Goal: Task Accomplishment & Management: Use online tool/utility

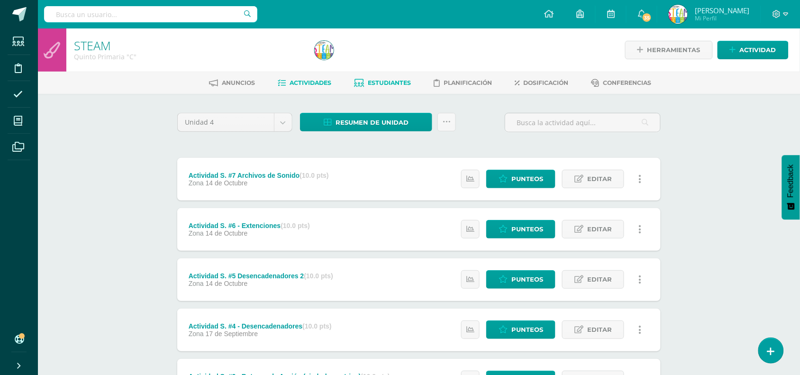
click at [405, 84] on span "Estudiantes" at bounding box center [389, 82] width 43 height 7
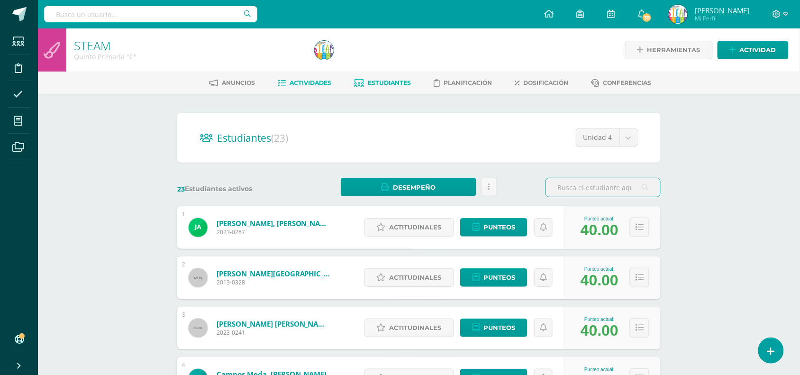
click at [318, 81] on span "Actividades" at bounding box center [311, 82] width 42 height 7
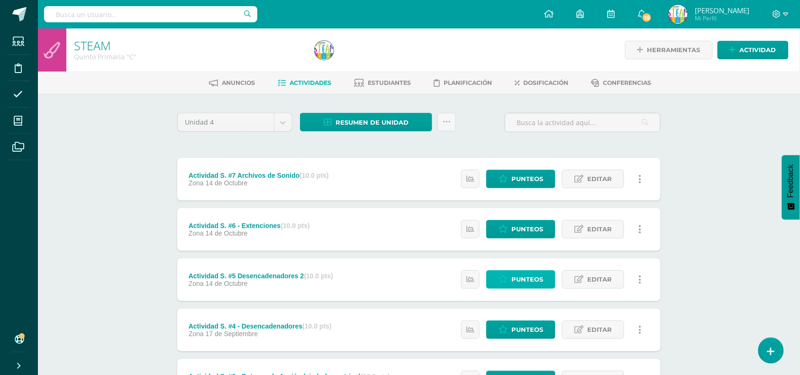
click at [504, 282] on icon at bounding box center [502, 279] width 9 height 8
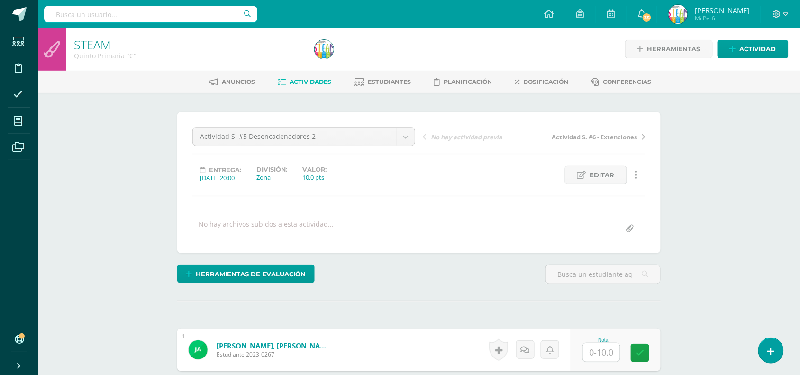
scroll to position [1, 0]
click at [514, 278] on div "Herramientas de evaluación Lista de cotejo Escala de valoración Puntos Extra Su…" at bounding box center [418, 277] width 491 height 27
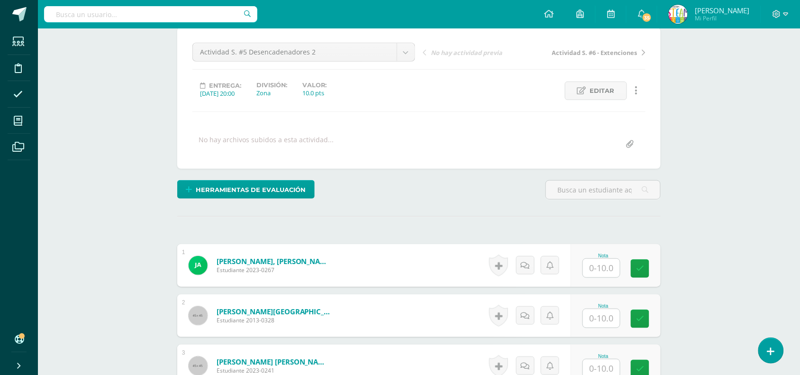
scroll to position [120, 0]
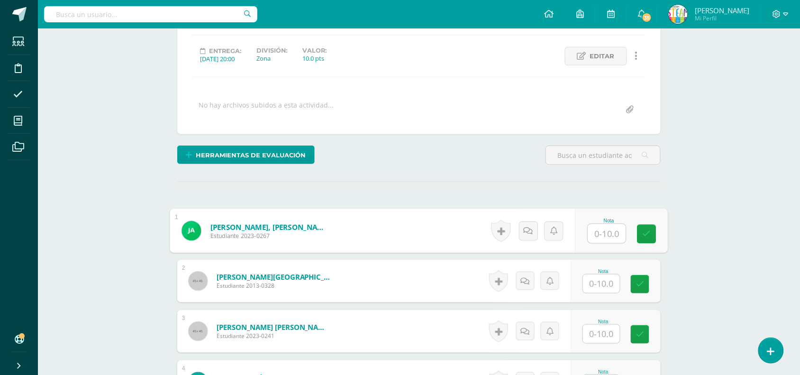
click at [605, 230] on input "text" at bounding box center [607, 233] width 38 height 19
type input "10"
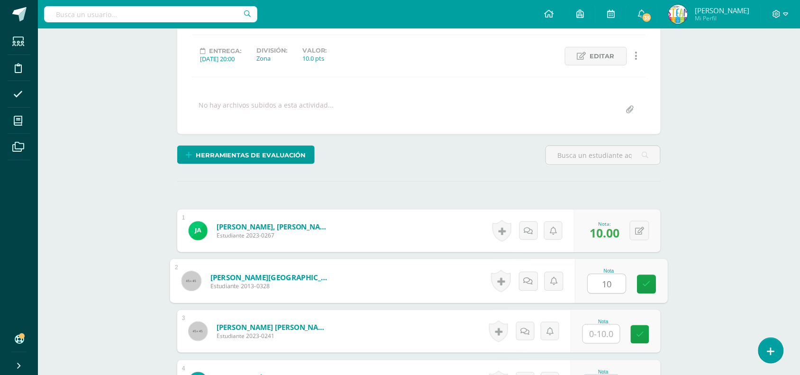
type input "10"
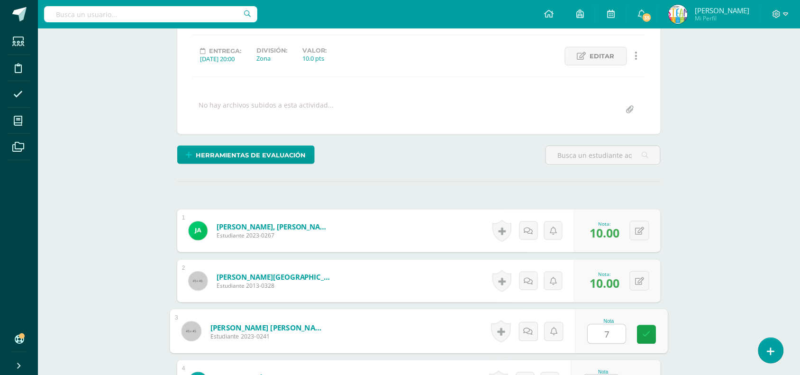
type input "7"
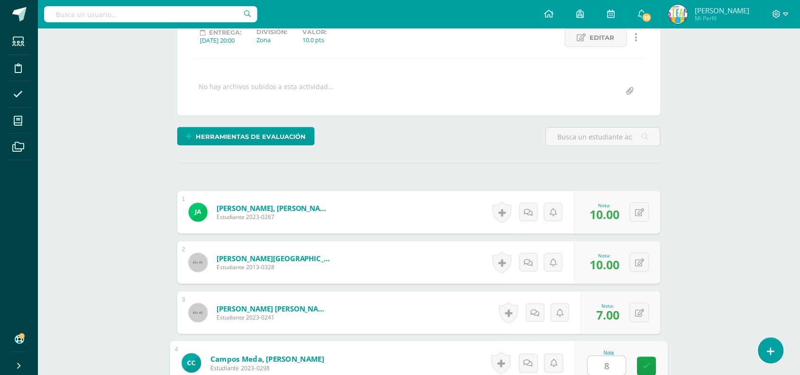
type input "8"
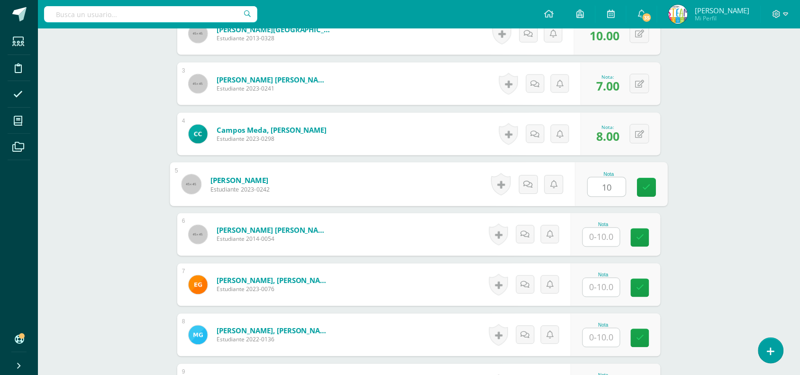
type input "1"
type input "7"
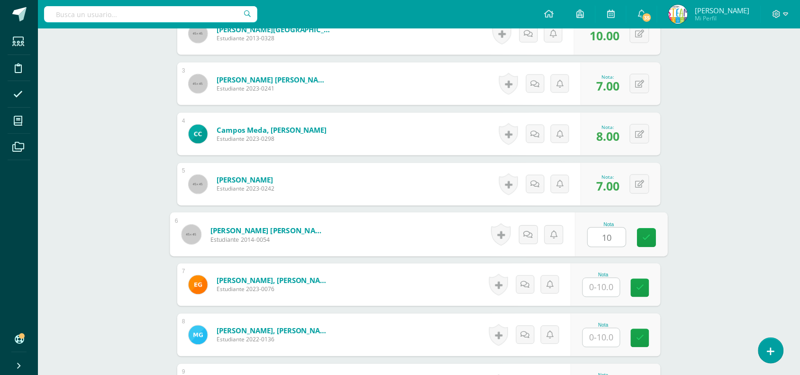
type input "10"
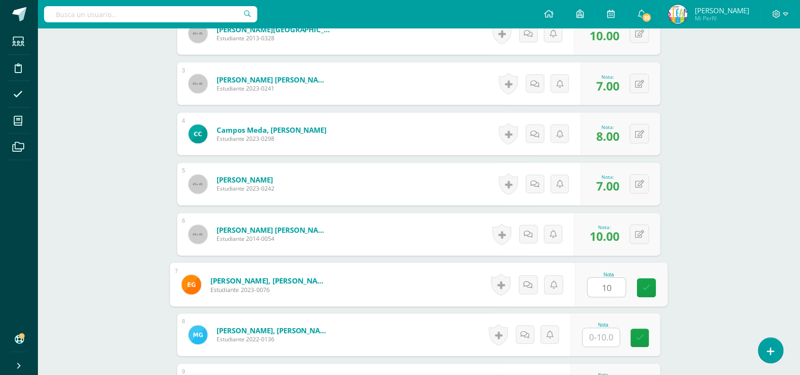
type input "10"
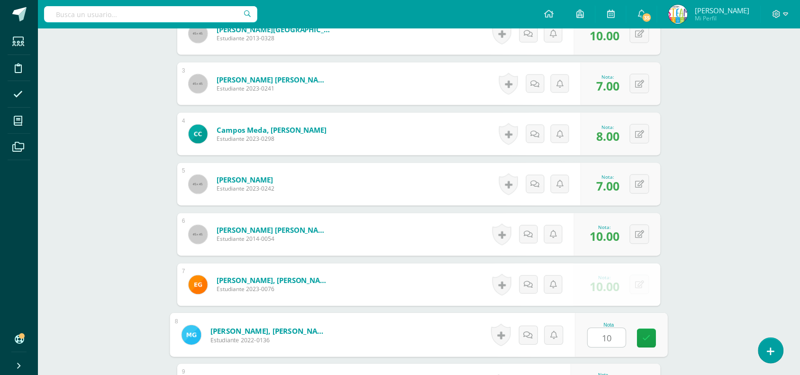
type input "10"
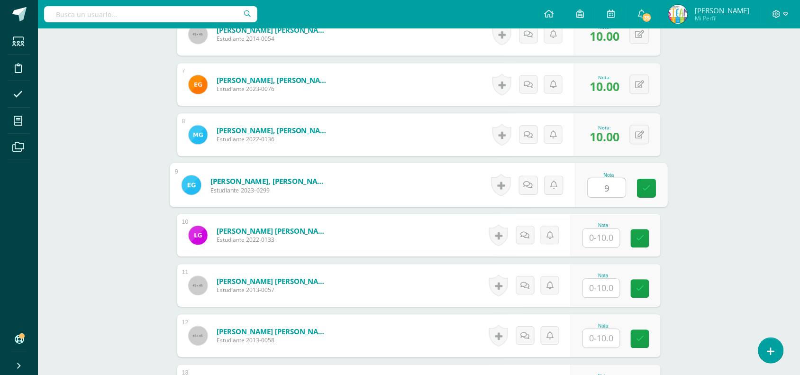
type input "9"
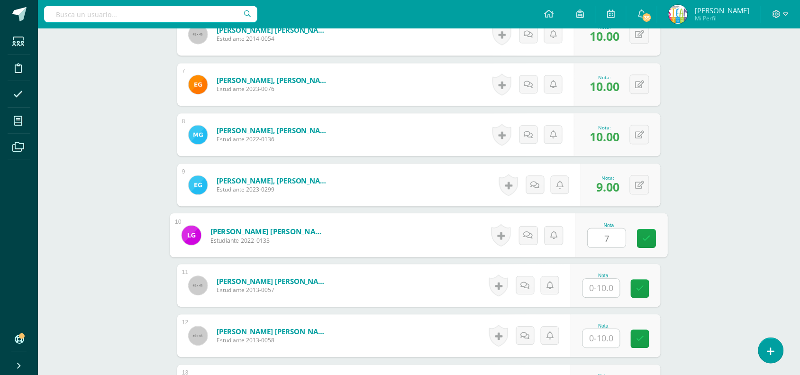
type input "7"
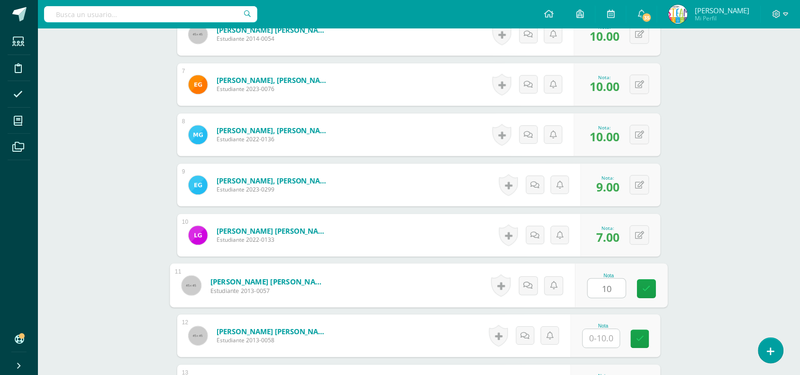
type input "10"
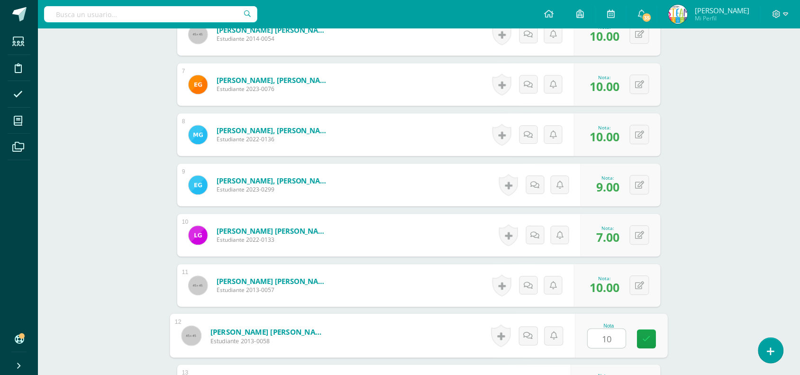
type input "10"
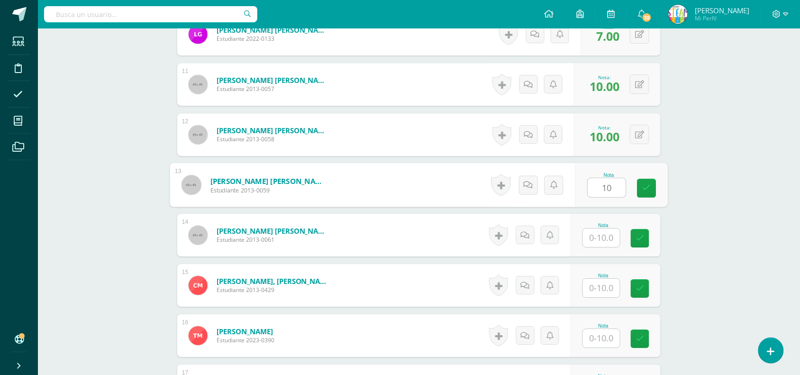
type input "10"
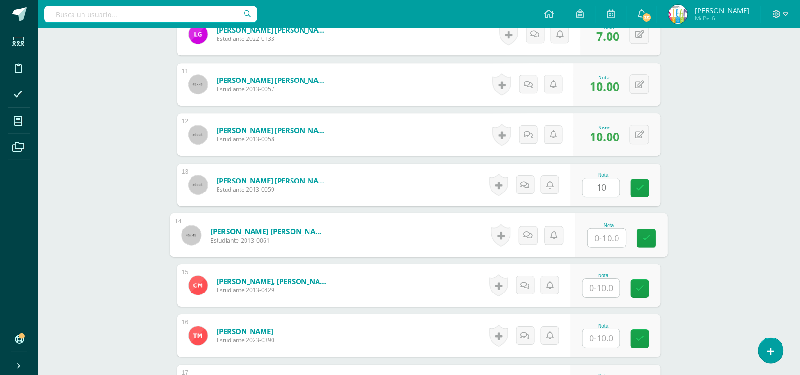
type input "1"
type input "8"
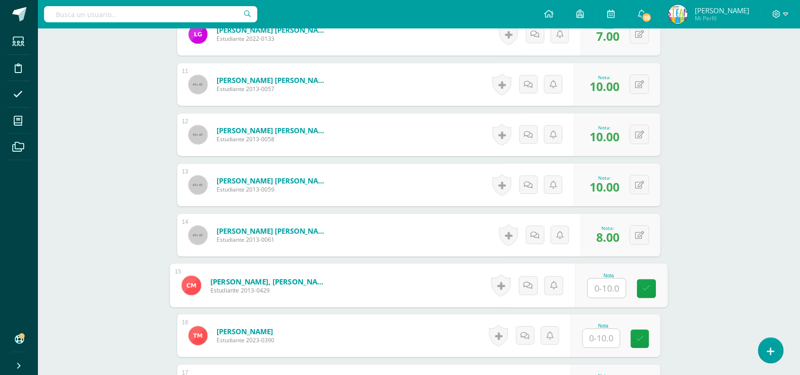
type input "1"
type input "8"
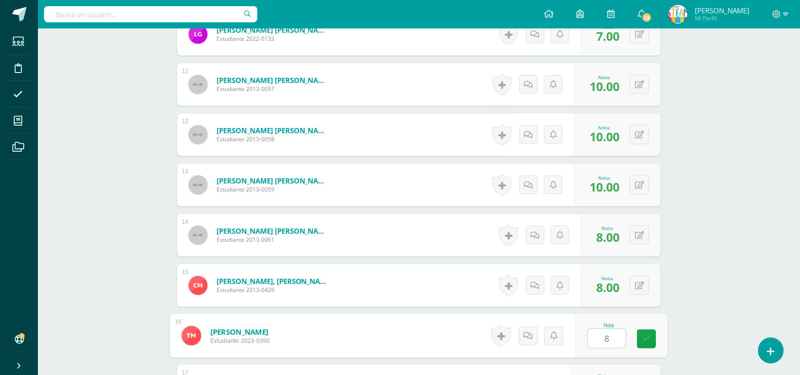
type input "8"
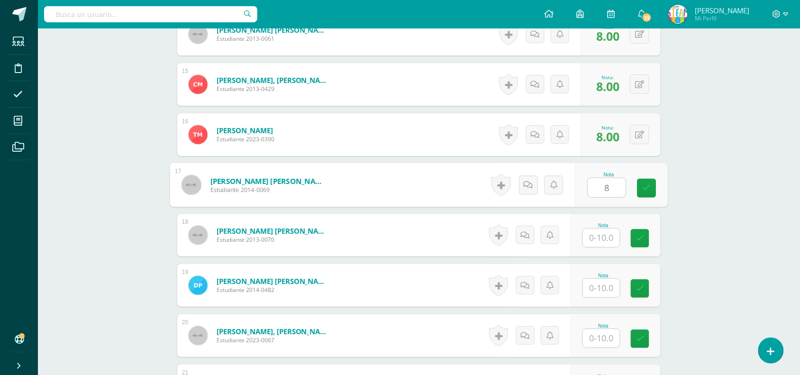
type input "8"
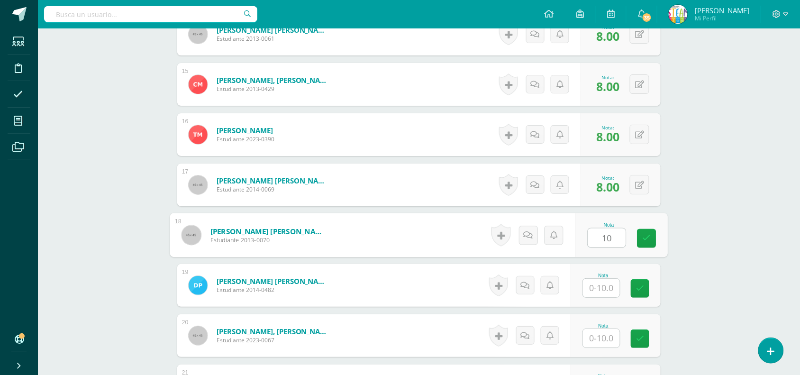
type input "10"
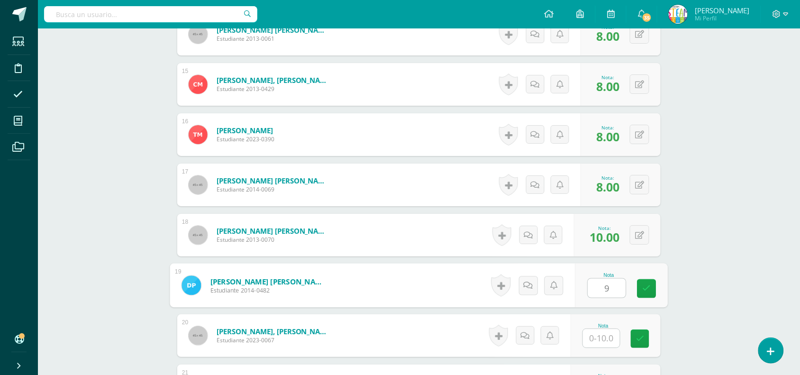
type input "9"
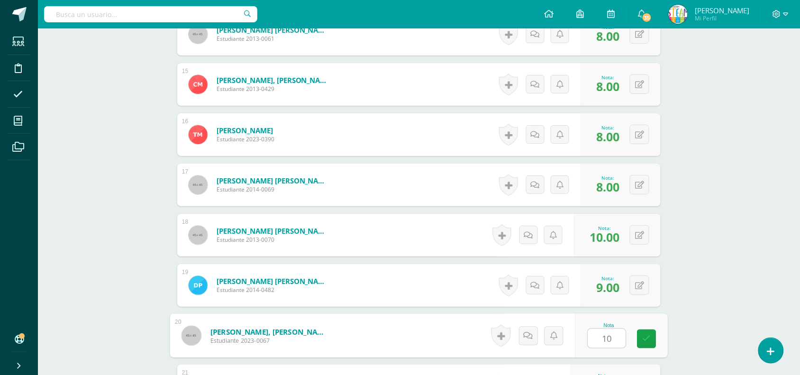
type input "10"
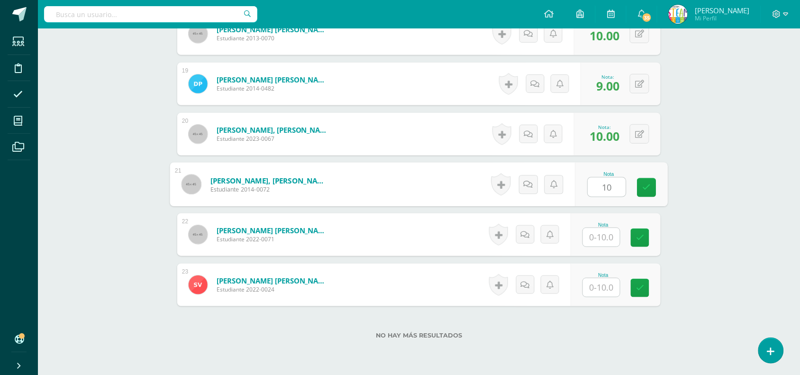
type input "10"
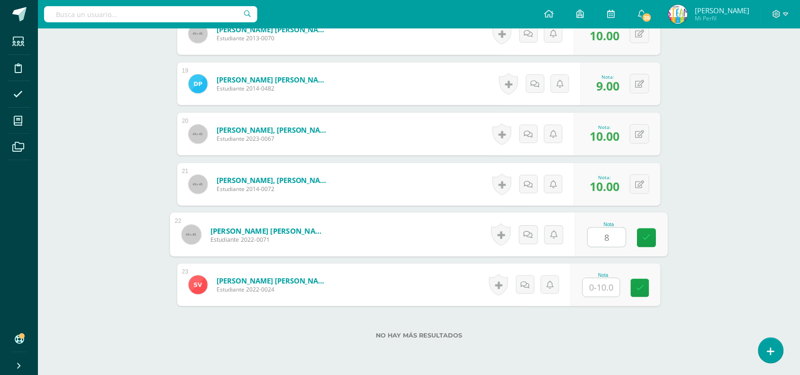
type input "8"
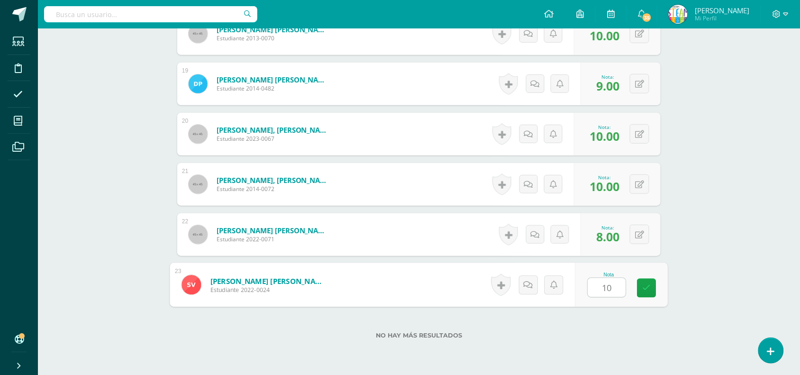
type input "10"
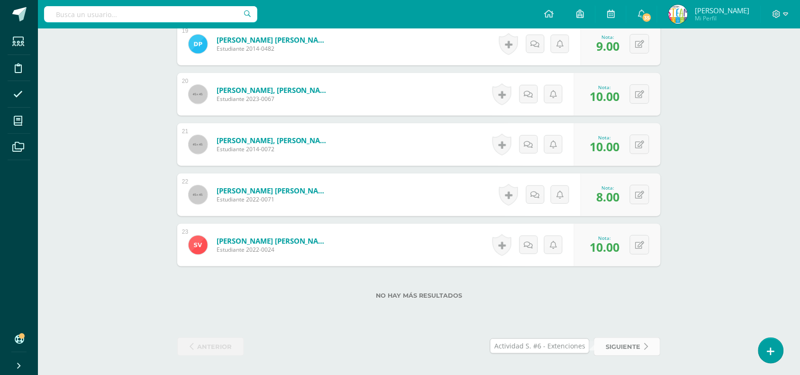
click at [610, 345] on span "siguiente" at bounding box center [623, 347] width 35 height 18
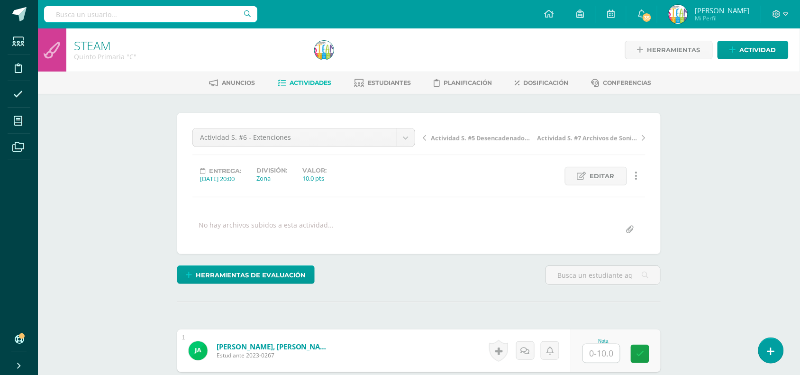
scroll to position [0, 0]
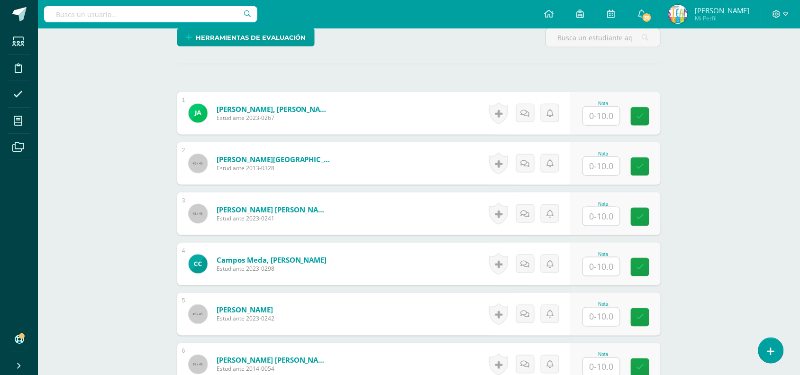
scroll to position [238, 0]
click at [602, 121] on input "text" at bounding box center [601, 115] width 37 height 18
type input "10"
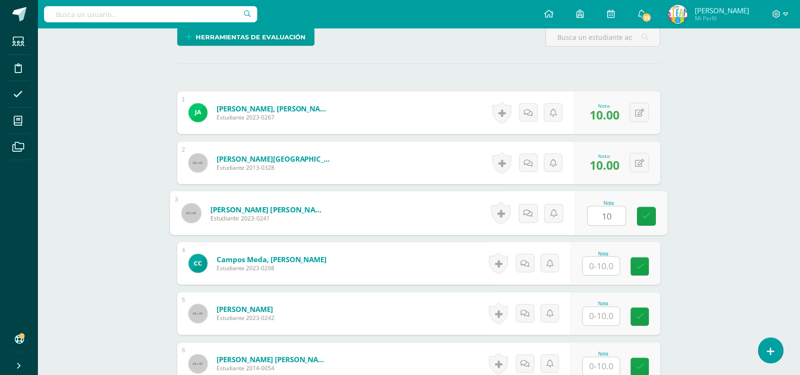
type input "1"
type input "9"
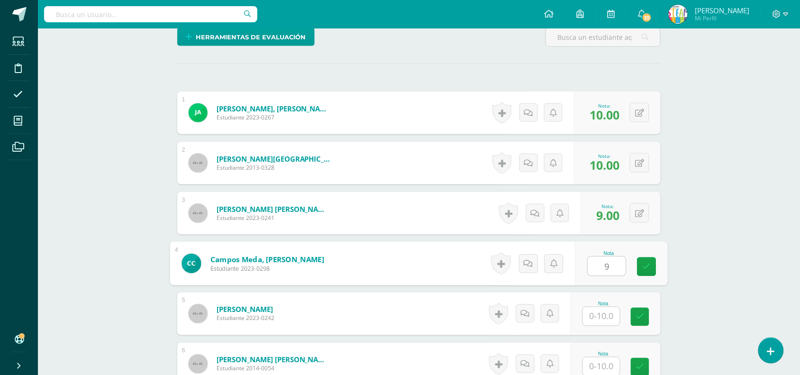
type input "9"
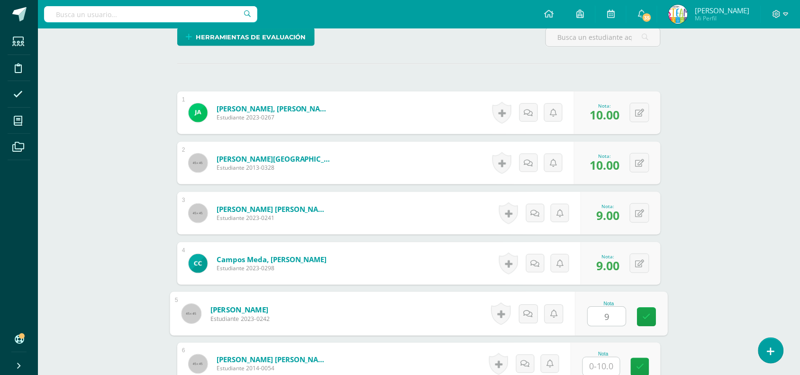
type input "9"
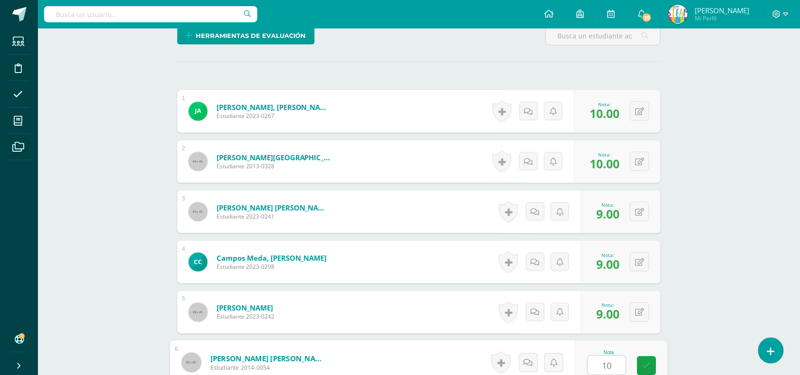
type input "10"
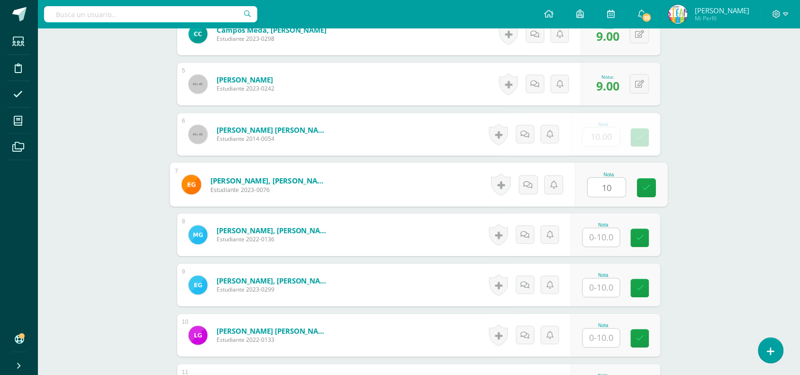
type input "10"
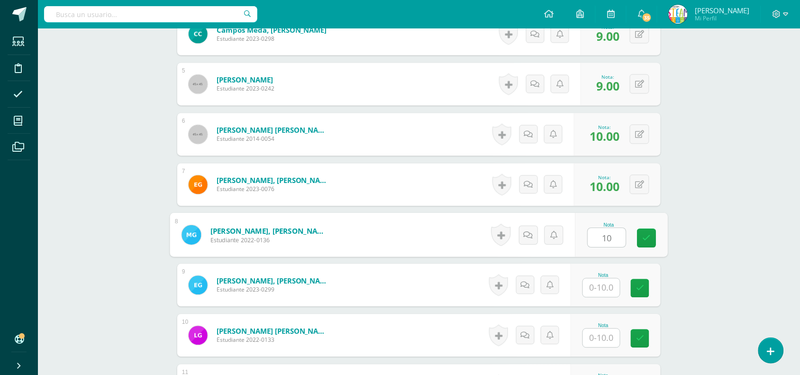
type input "10"
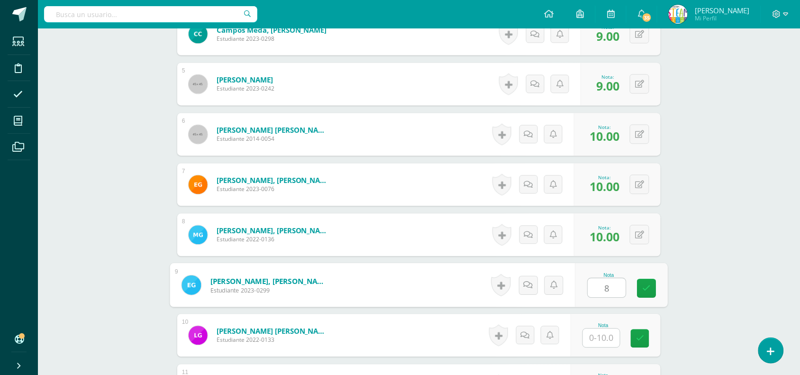
type input "8"
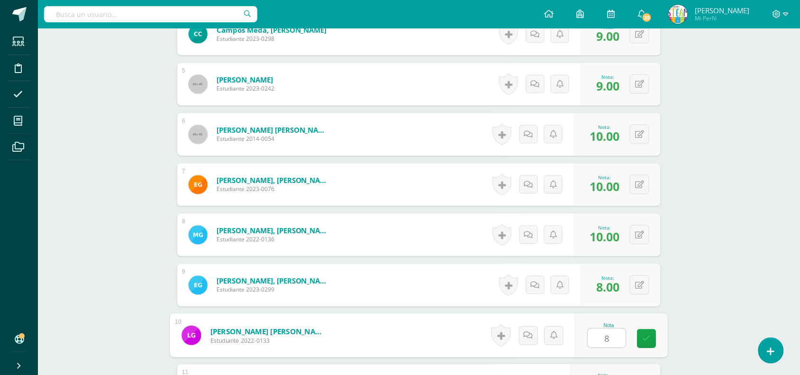
type input "8"
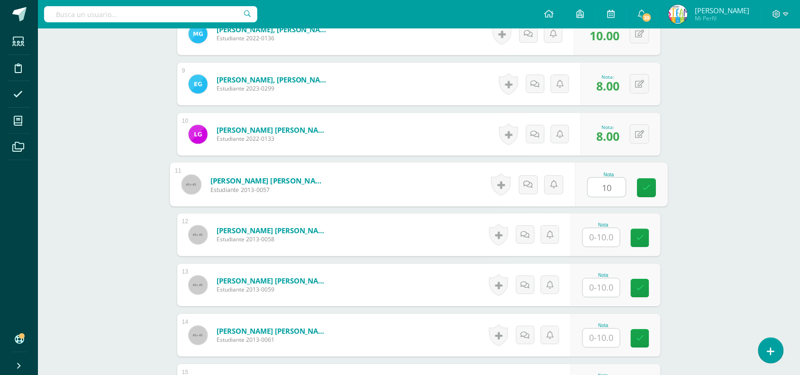
type input "10"
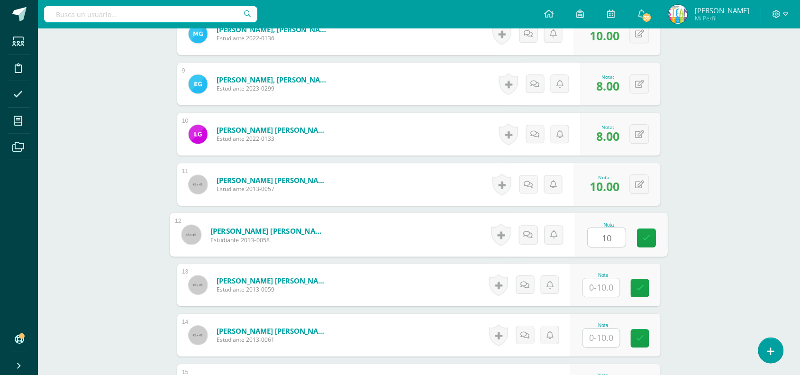
type input "10"
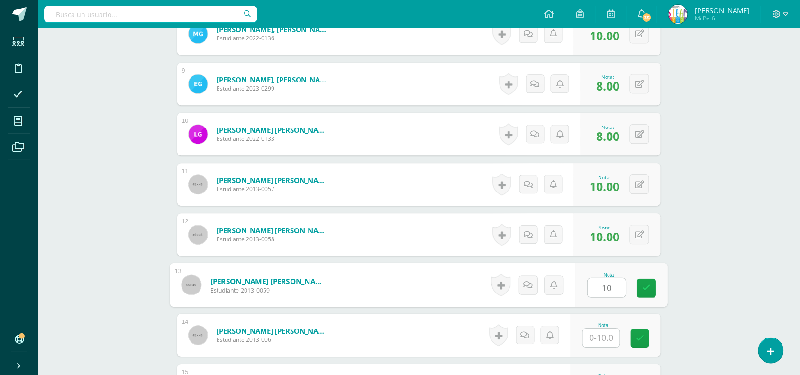
type input "10"
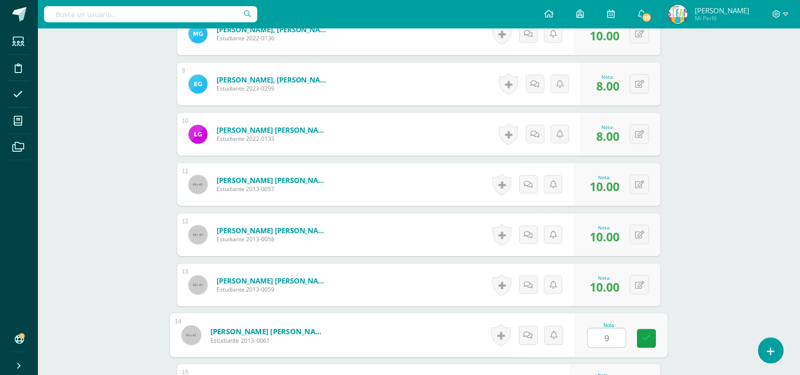
type input "9"
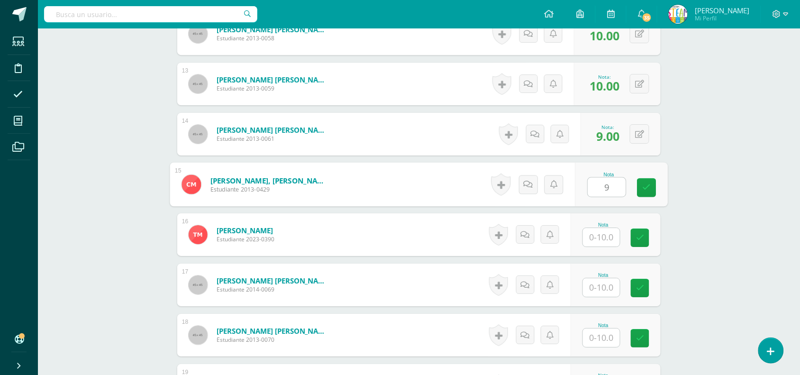
type input "9"
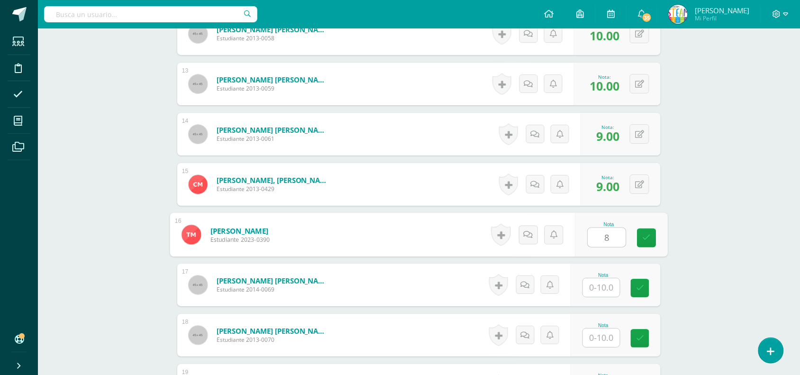
type input "8"
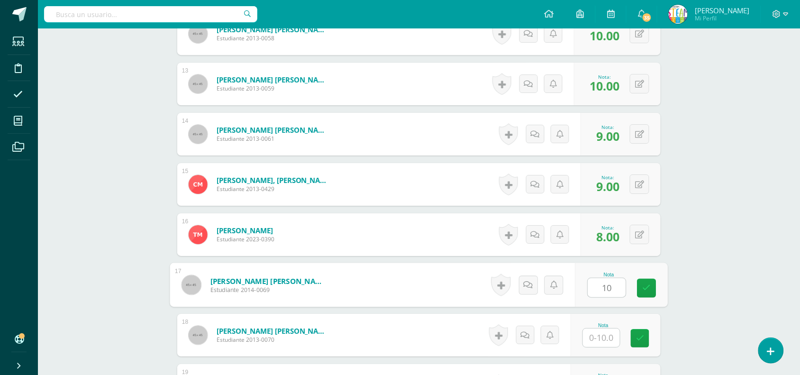
type input "10"
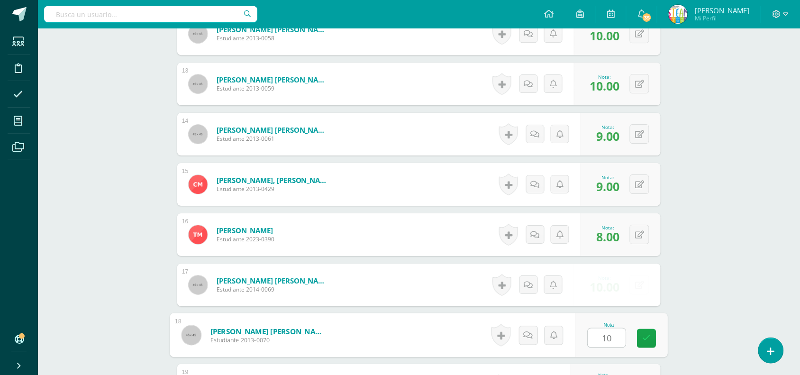
type input "10"
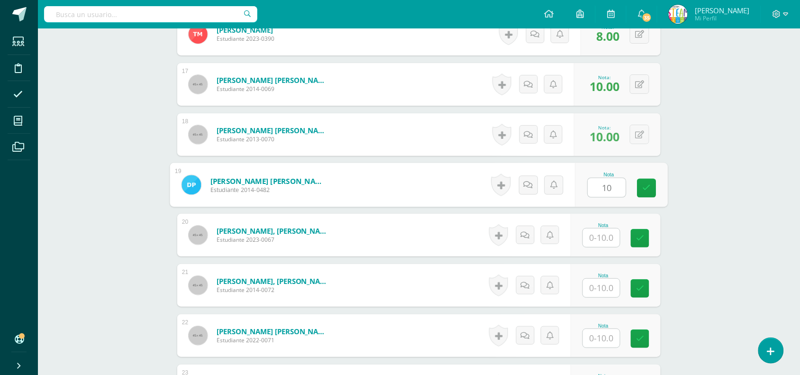
type input "10"
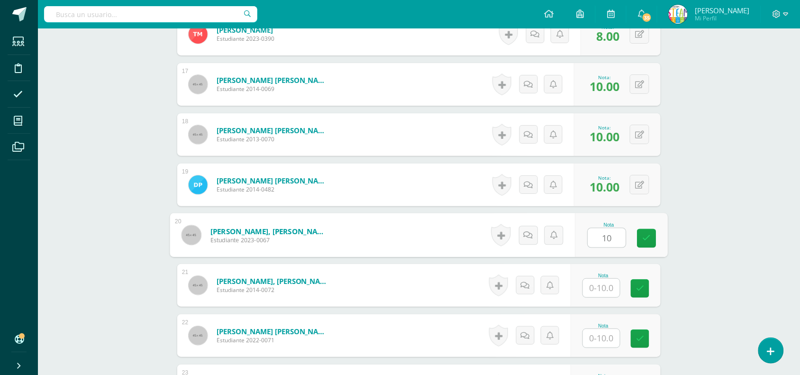
type input "10"
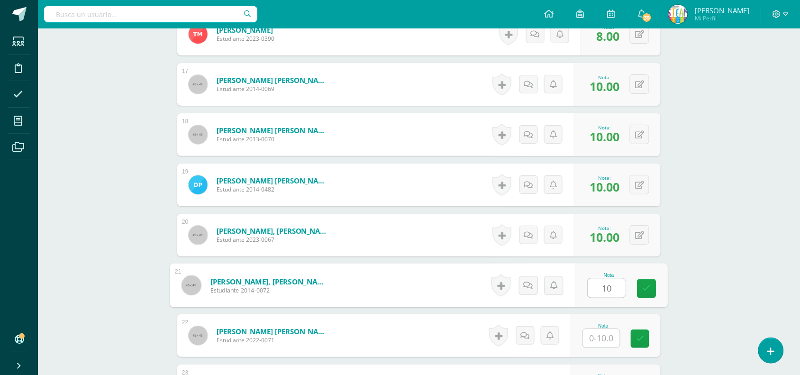
type input "10"
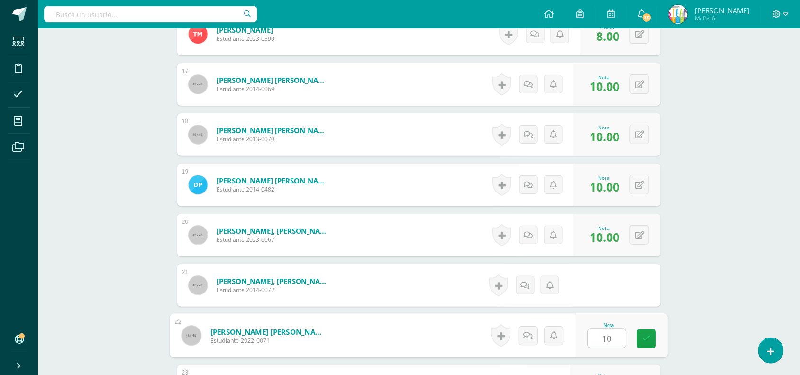
type input "10"
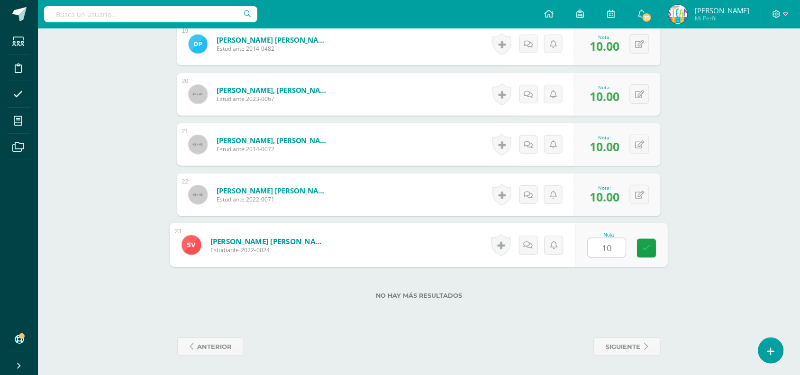
type input "10"
click at [633, 347] on span "siguiente" at bounding box center [623, 347] width 35 height 18
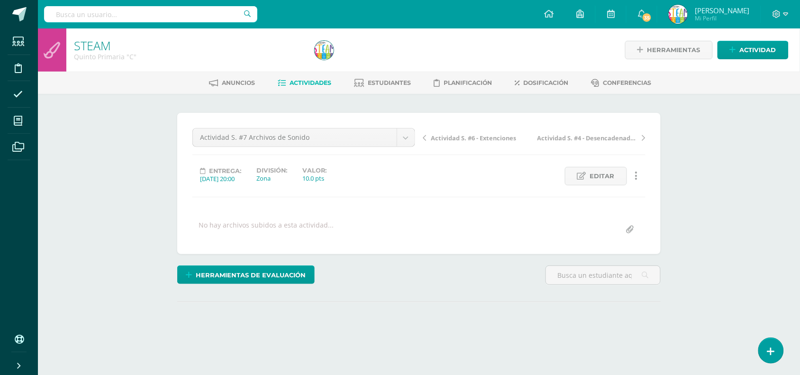
click at [561, 304] on div "¿Estás seguro que quieres eliminar esta actividad? Esto borrará la actividad y …" at bounding box center [418, 234] width 491 height 243
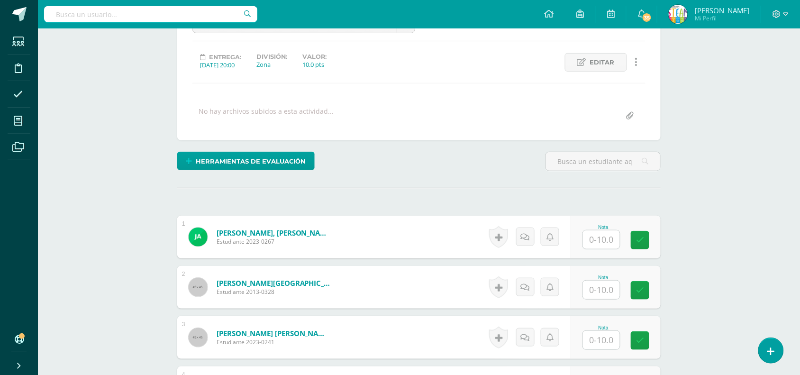
scroll to position [137, 0]
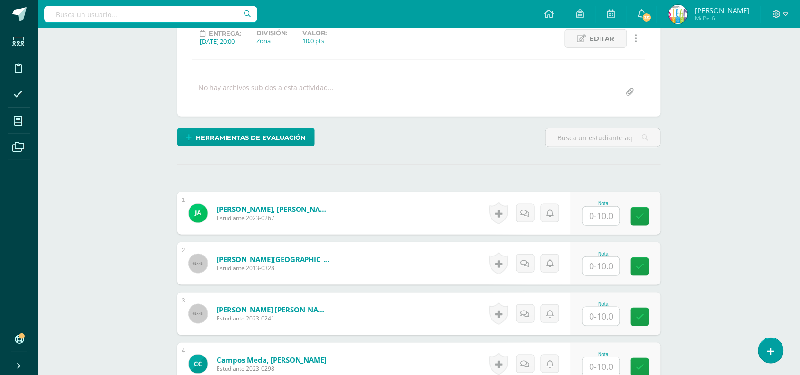
click at [605, 217] on input "text" at bounding box center [601, 216] width 37 height 18
type input "10"
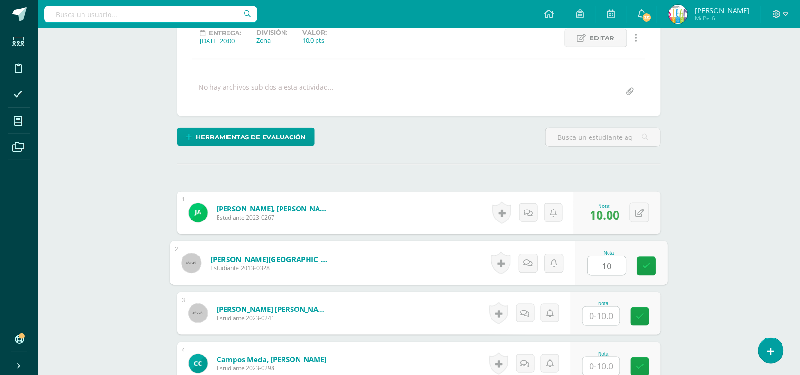
type input "10"
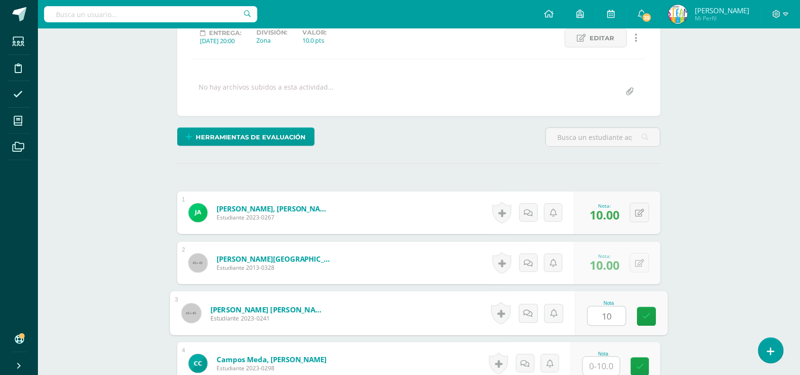
scroll to position [138, 0]
type input "10"
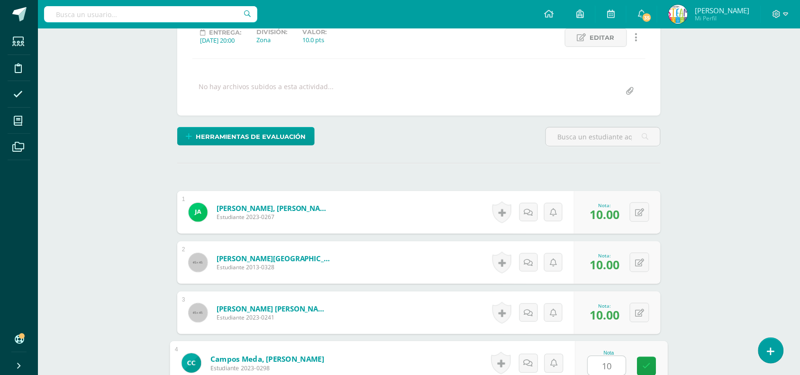
type input "10"
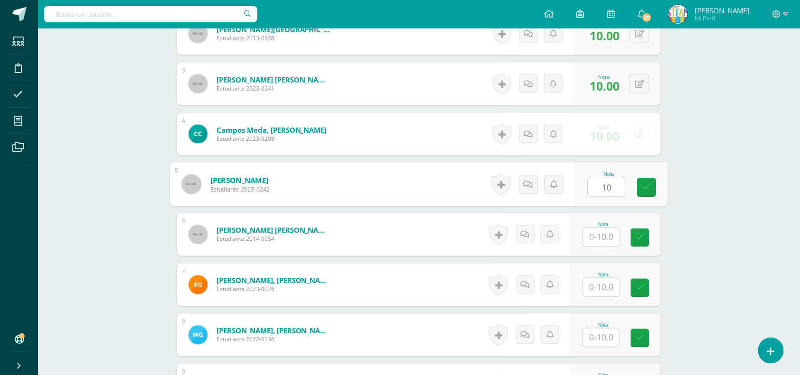
type input "10"
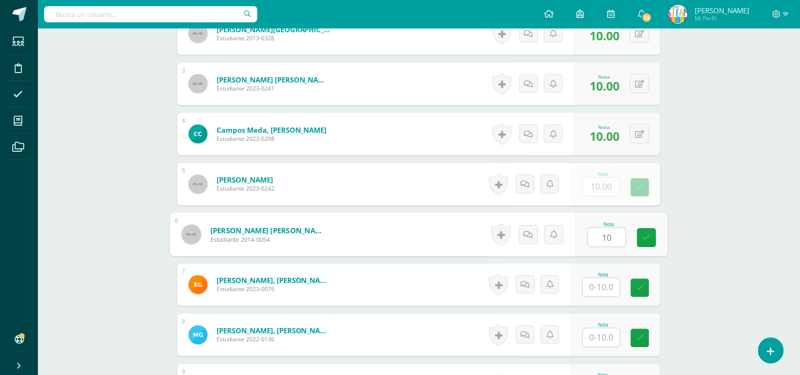
type input "10"
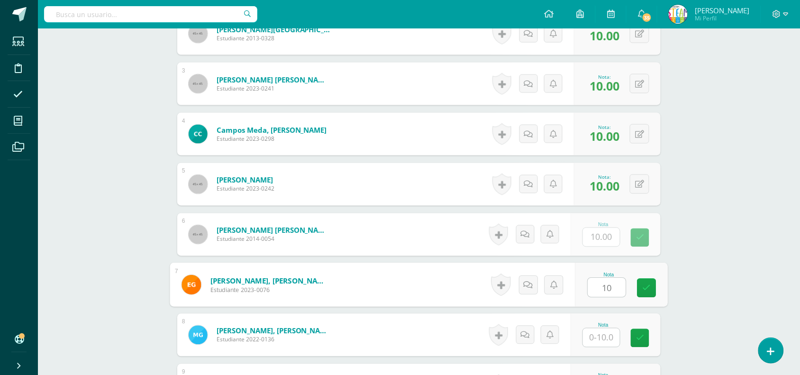
type input "10"
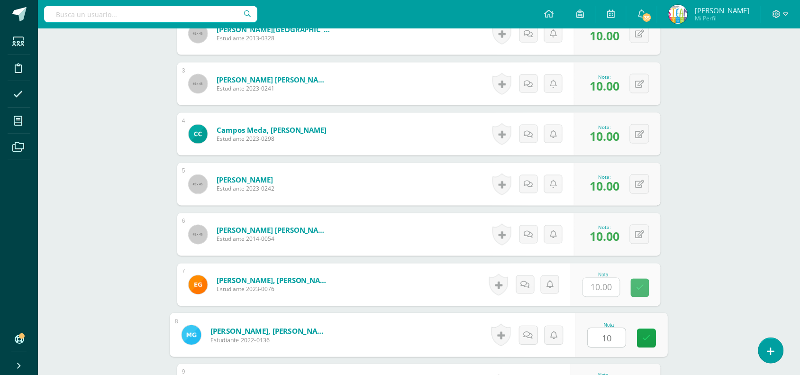
type input "10"
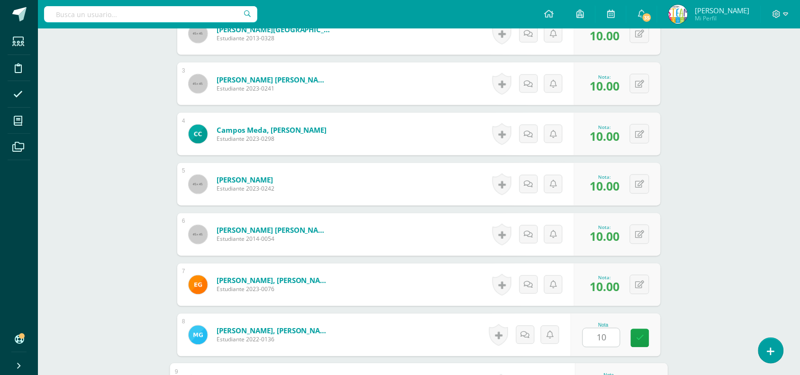
scroll to position [567, 0]
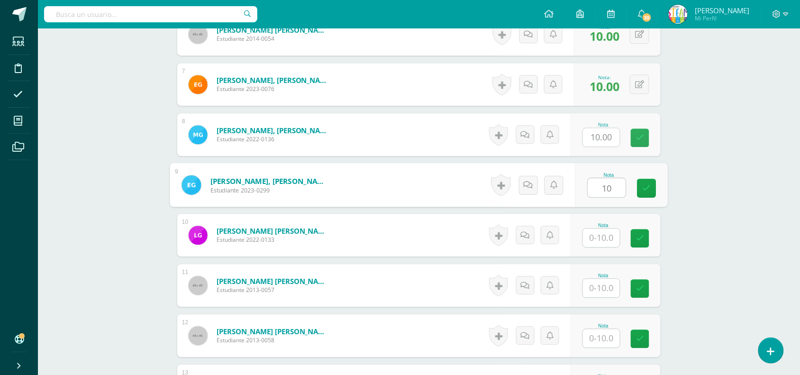
type input "10"
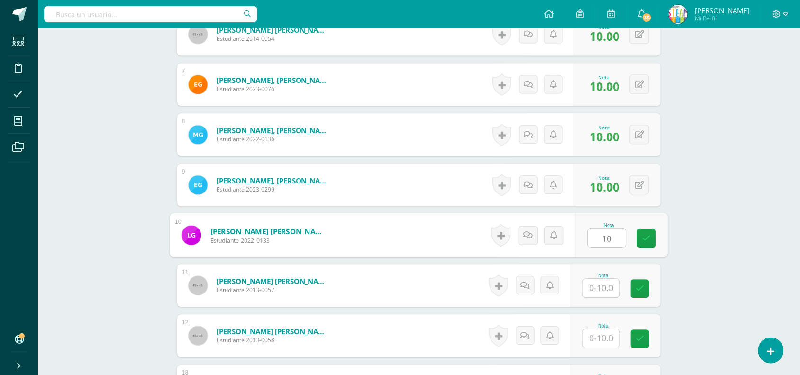
type input "10"
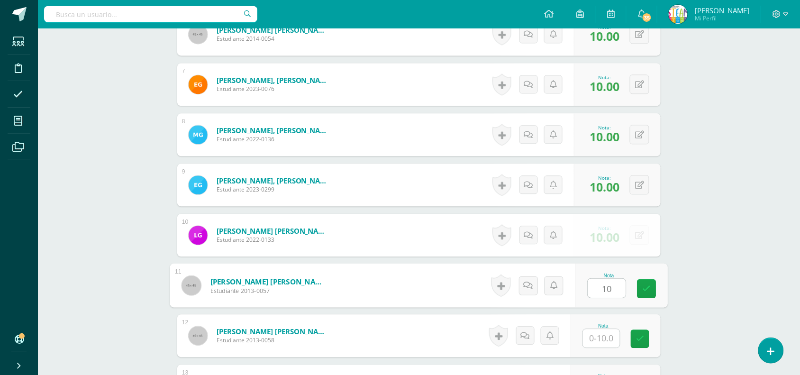
type input "10"
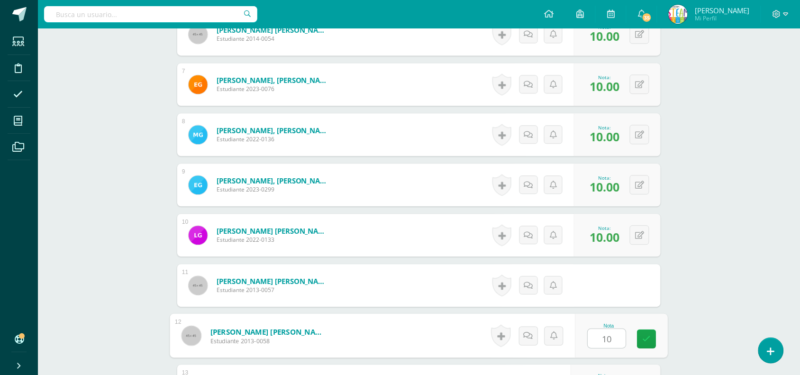
type input "10"
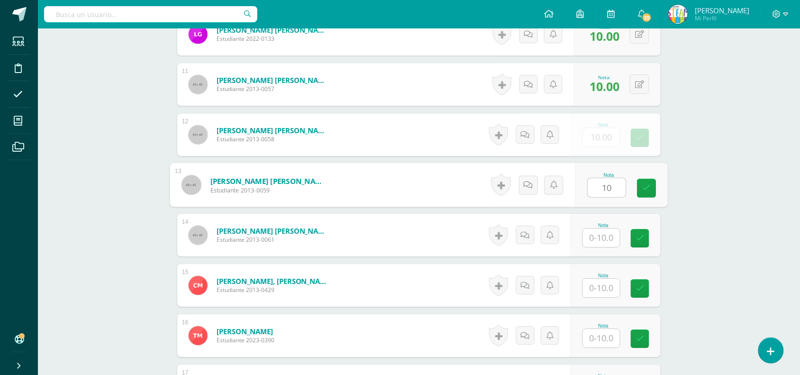
type input "10"
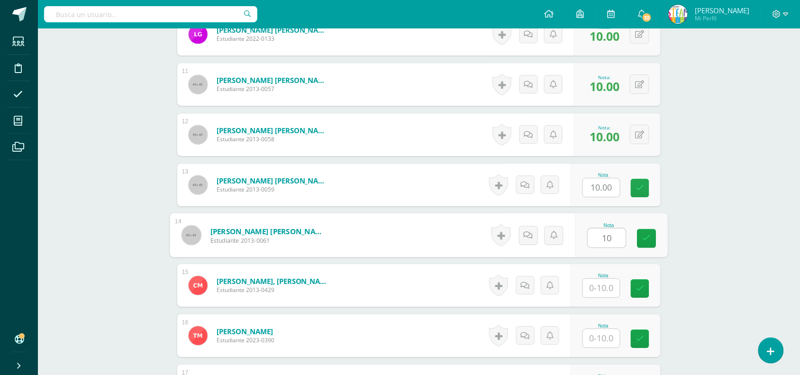
type input "10"
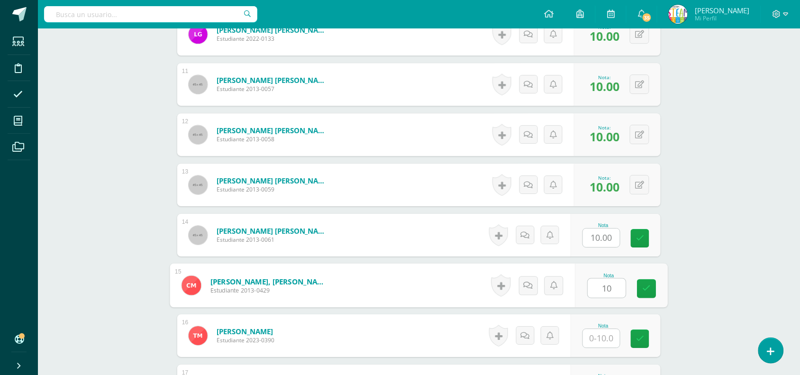
type input "10"
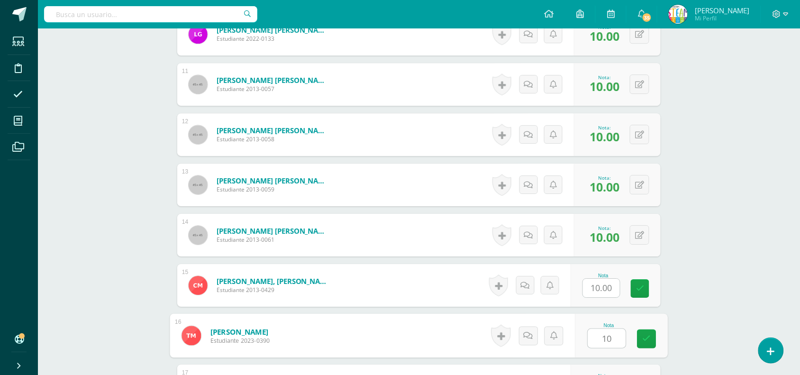
type input "10"
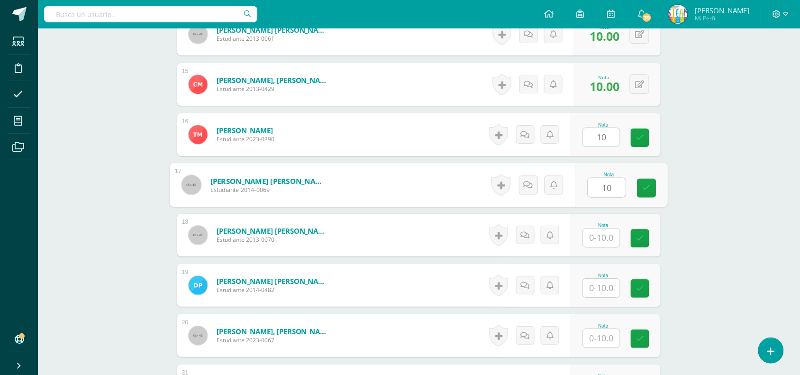
type input "10"
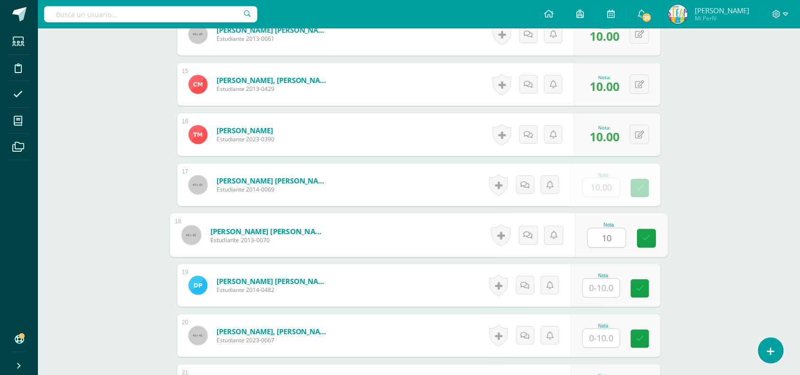
type input "10"
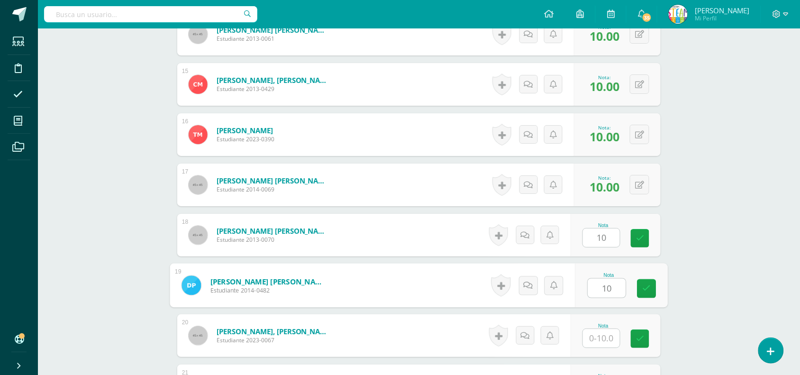
type input "10"
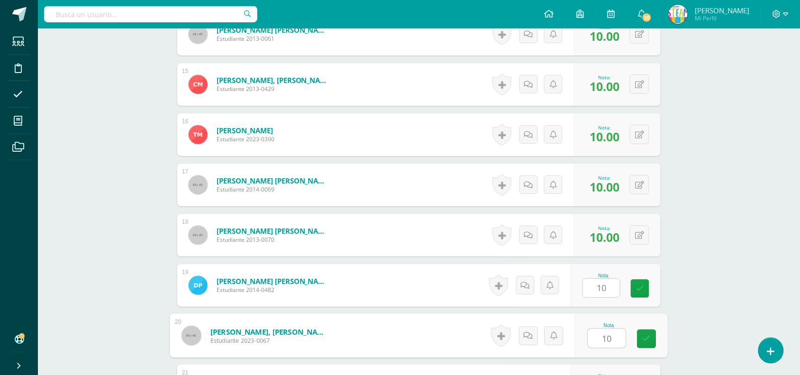
type input "10"
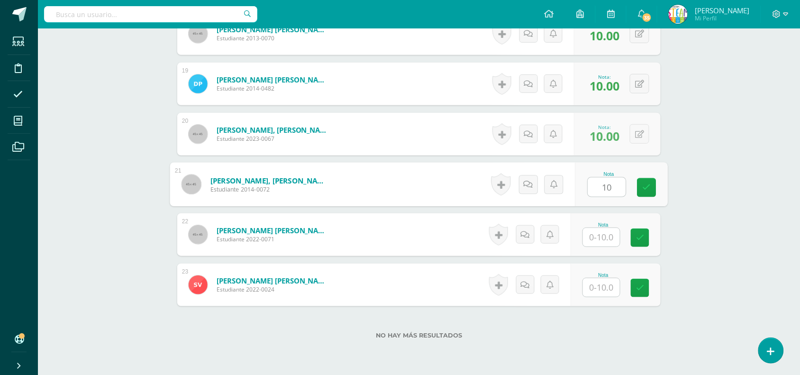
type input "10"
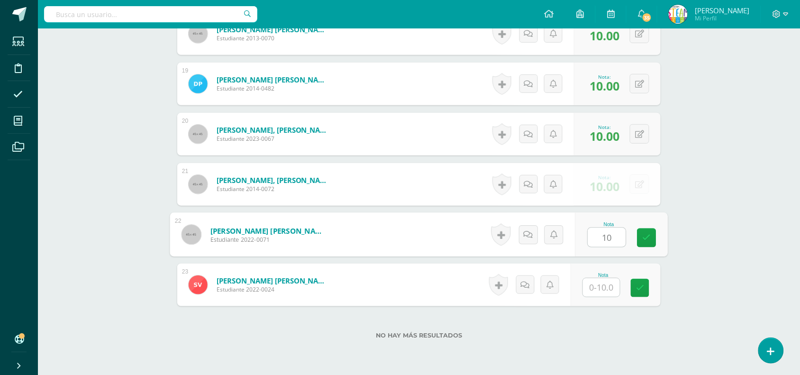
type input "10"
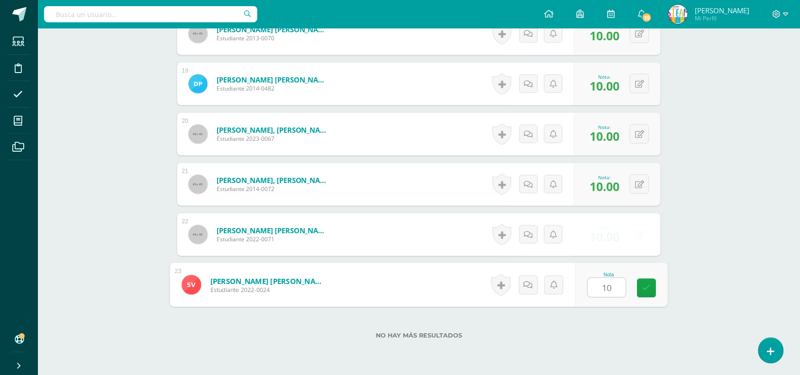
type input "10"
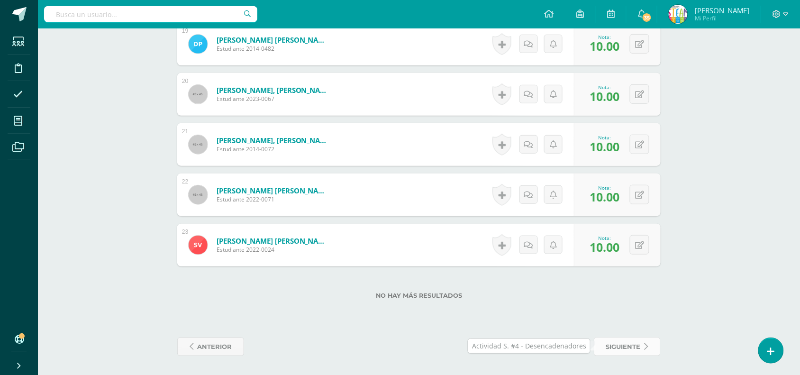
click at [642, 354] on link "siguiente" at bounding box center [627, 346] width 67 height 18
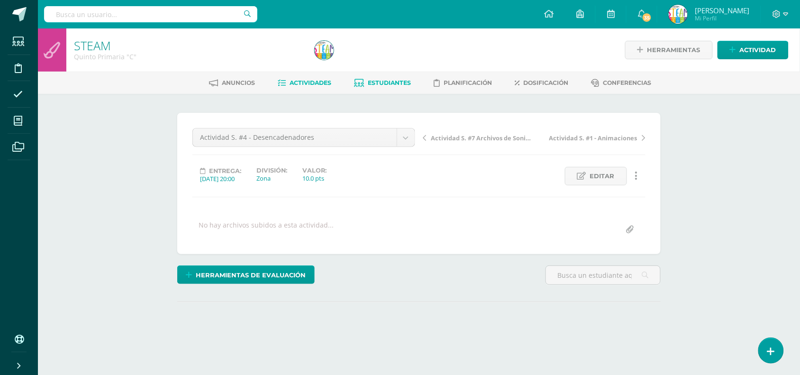
click at [388, 79] on span "Estudiantes" at bounding box center [389, 82] width 43 height 7
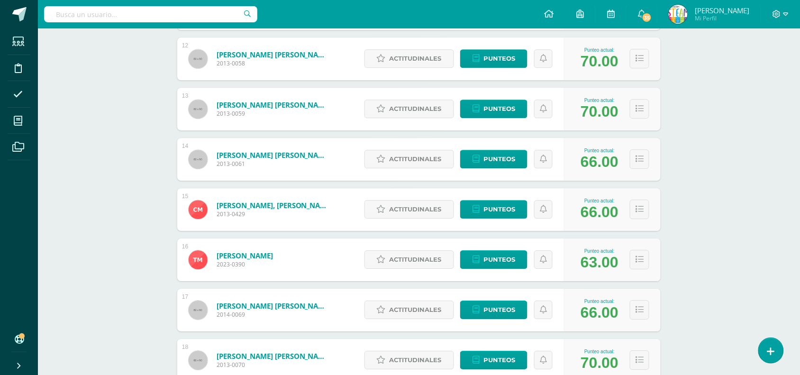
scroll to position [740, 0]
